Goal: Check status: Check status

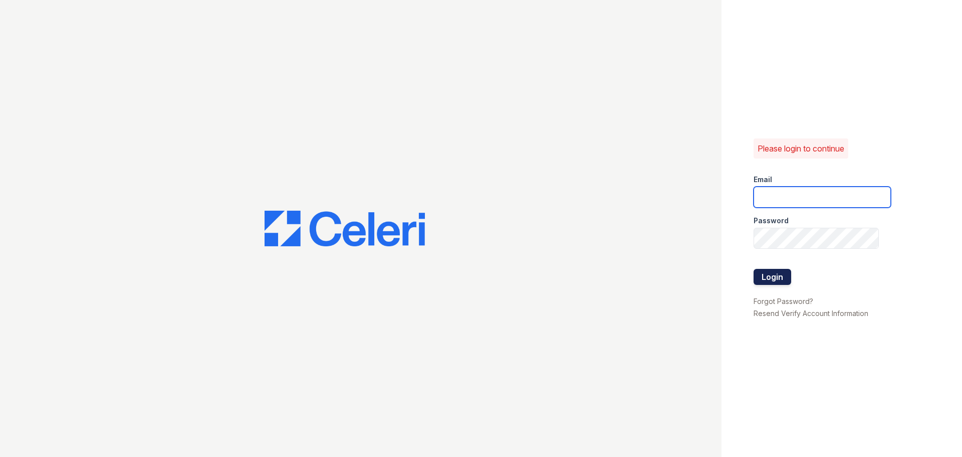
type input "[EMAIL_ADDRESS][DOMAIN_NAME]"
click at [785, 280] on button "Login" at bounding box center [773, 277] width 38 height 16
